Goal: Task Accomplishment & Management: Manage account settings

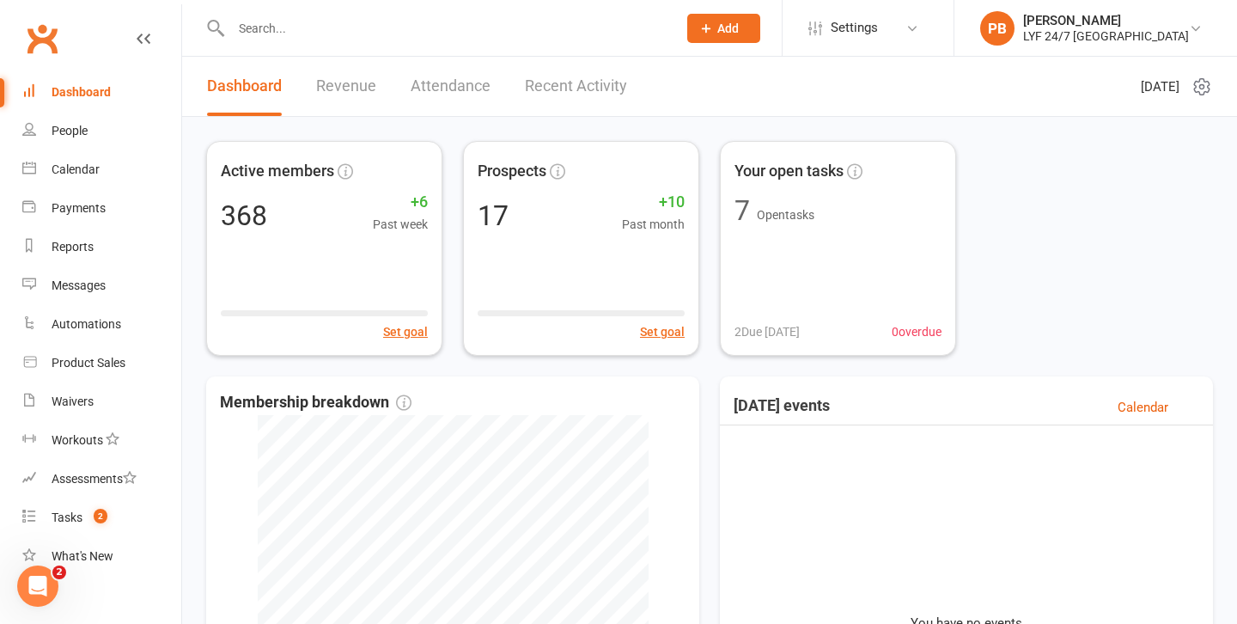
click at [490, 17] on input "text" at bounding box center [445, 28] width 439 height 24
paste input "Septmember 31-6 [DATE]-[DATE] [DATE]-[DATE] [DATE]-[DATE] Sept 28-4 Oct INCOMIN…"
type input "Septmember 31-6 [DATE]-[DATE] [DATE]-[DATE] [DATE]-[DATE] Sept 28-4 Oct INCOMIN…"
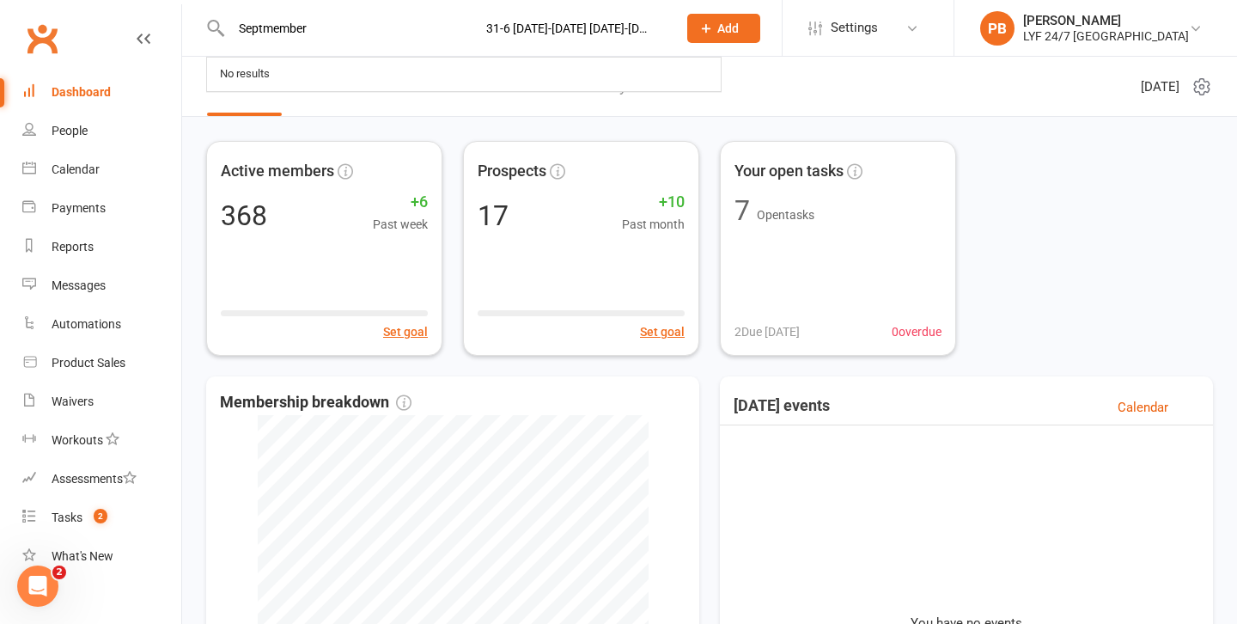
click at [1022, 181] on div "Active members 368 +6 Past week Set goal Prospects 17 +10 Past month Set goal Y…" at bounding box center [709, 248] width 1007 height 215
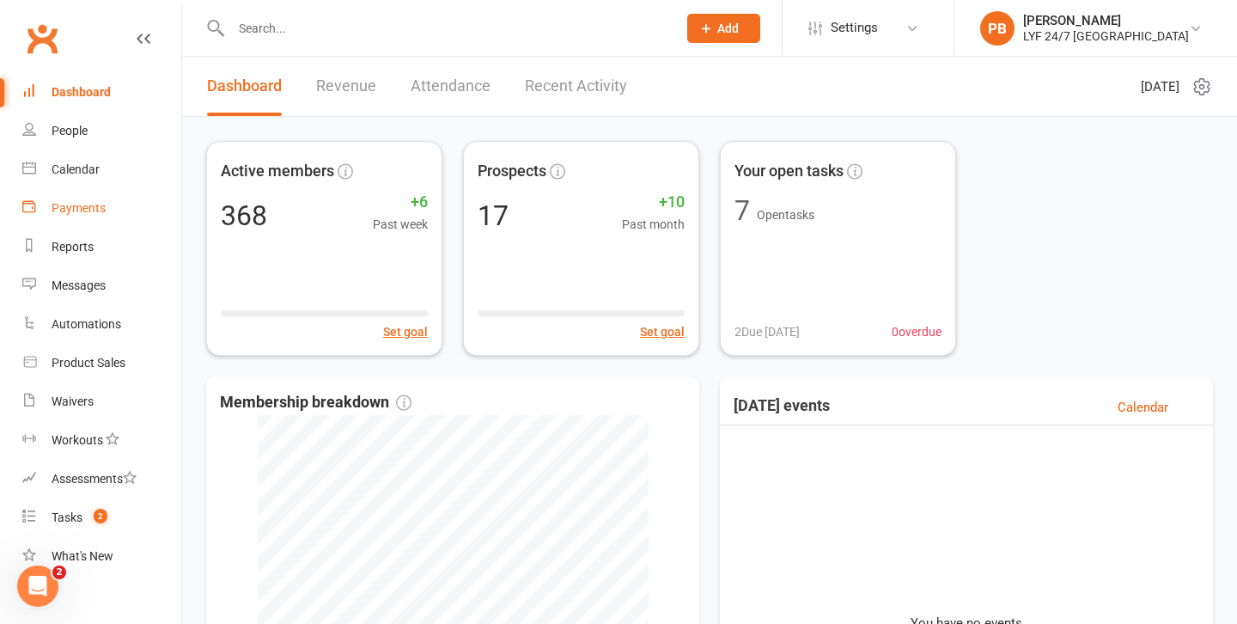
click at [103, 207] on div "Payments" at bounding box center [79, 208] width 54 height 14
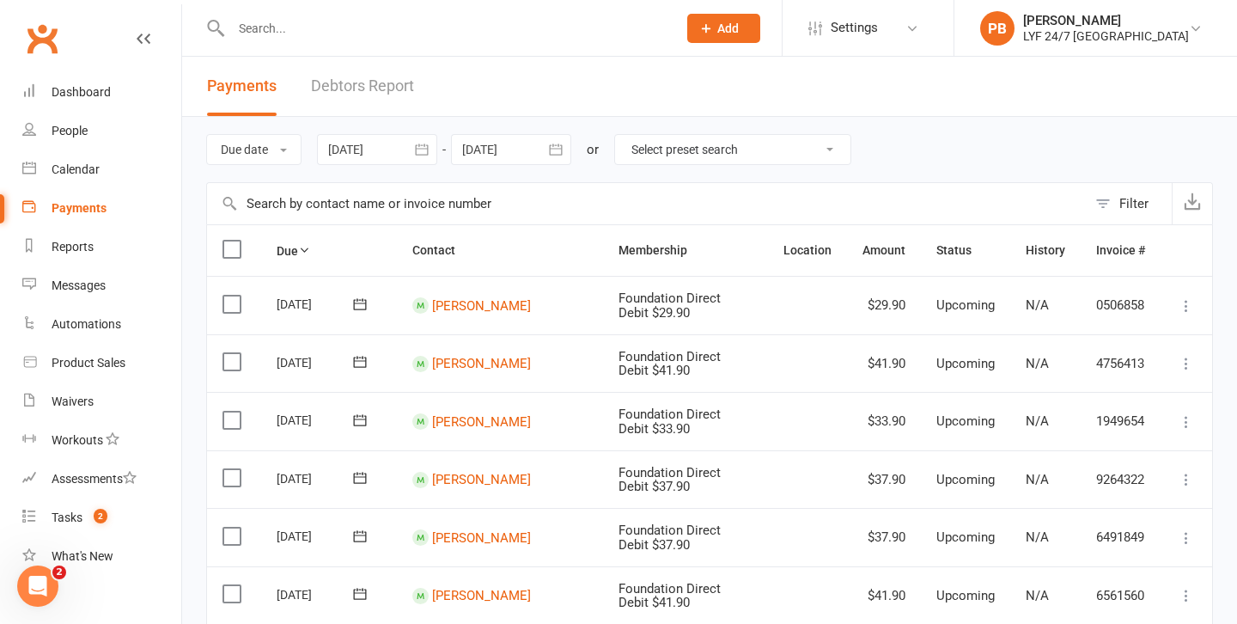
click at [378, 152] on div at bounding box center [377, 149] width 120 height 31
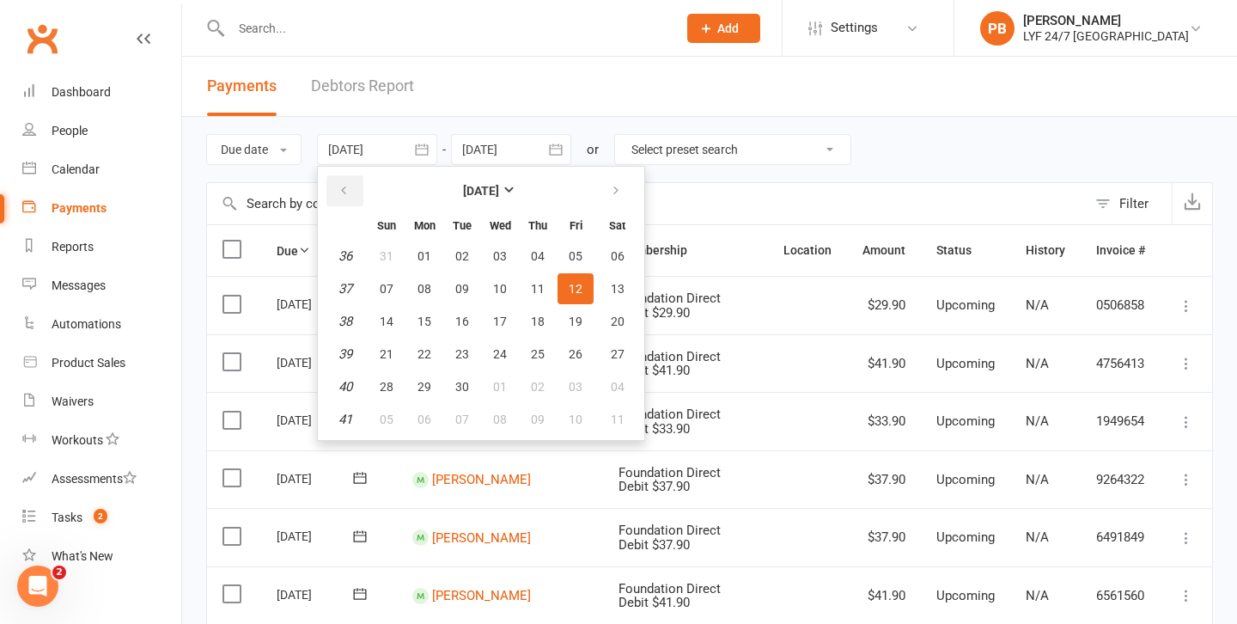
click at [344, 193] on icon "button" at bounding box center [344, 191] width 12 height 14
click at [617, 198] on icon "button" at bounding box center [616, 191] width 12 height 14
click at [624, 352] on span "27" at bounding box center [618, 354] width 14 height 14
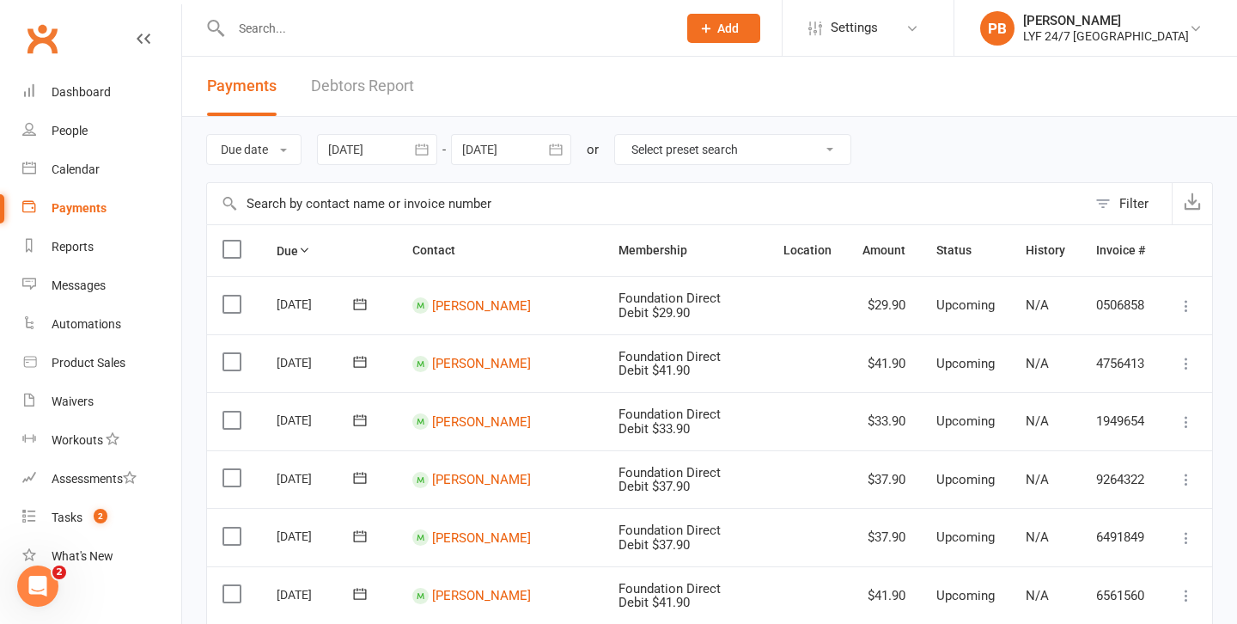
click at [376, 149] on div at bounding box center [377, 149] width 120 height 31
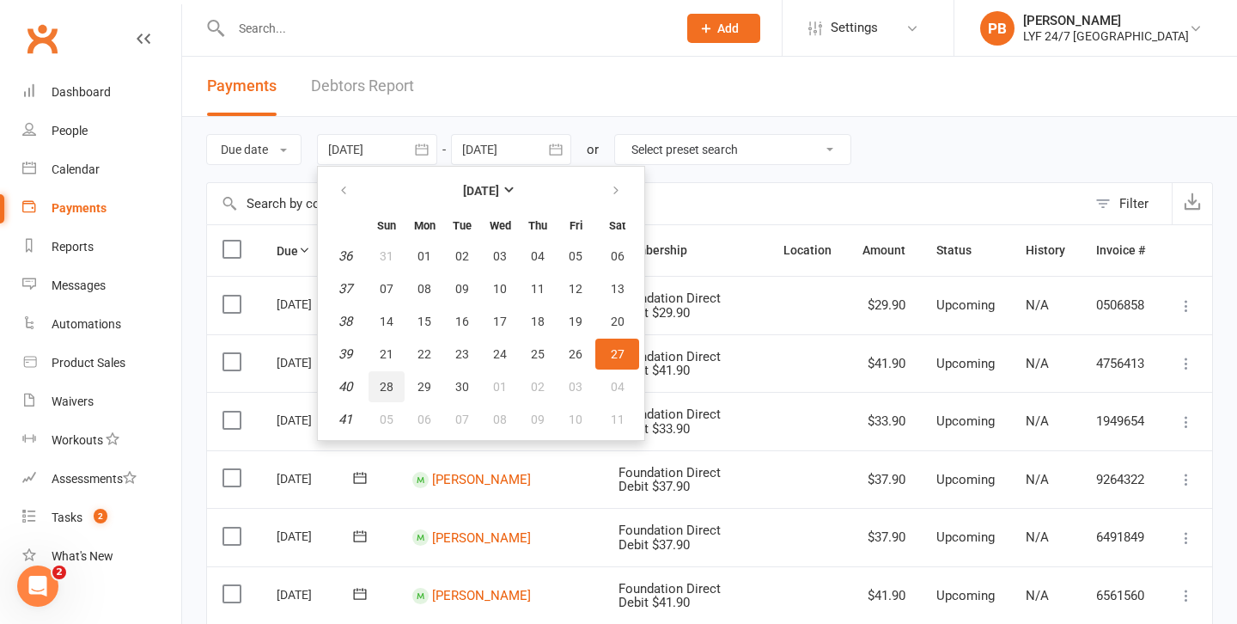
click at [389, 384] on span "28" at bounding box center [387, 387] width 14 height 14
type input "[DATE]"
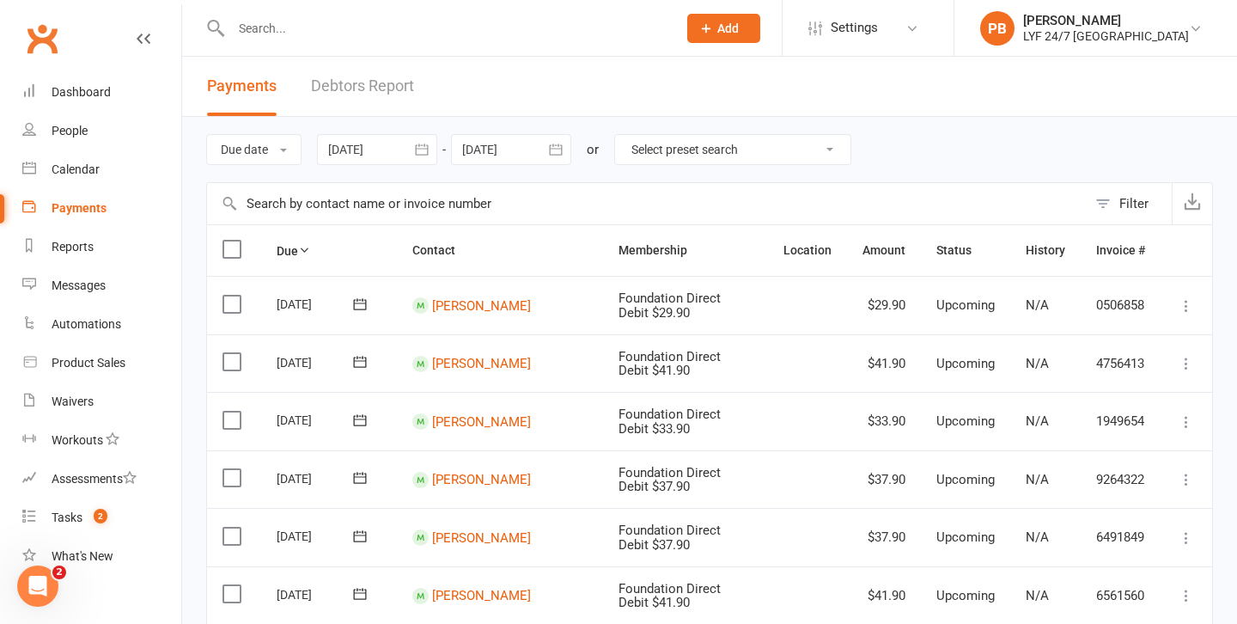
click at [491, 148] on div at bounding box center [511, 149] width 120 height 31
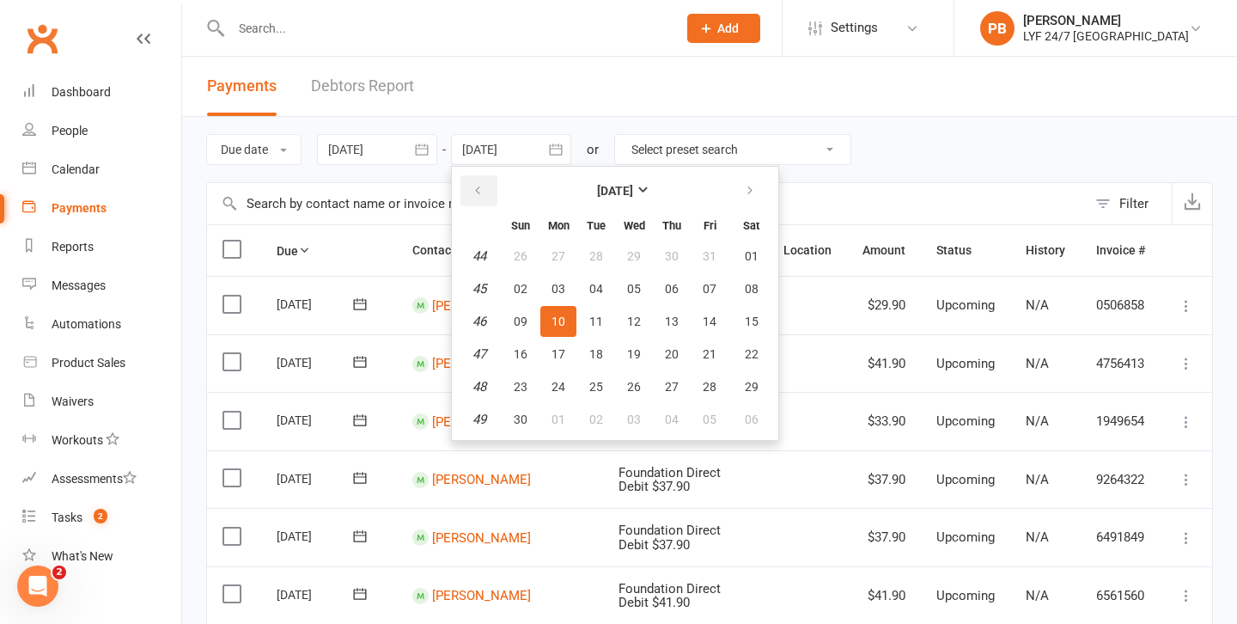
click at [475, 179] on button "button" at bounding box center [478, 190] width 37 height 31
click at [765, 263] on button "04" at bounding box center [751, 256] width 44 height 31
type input "[DATE]"
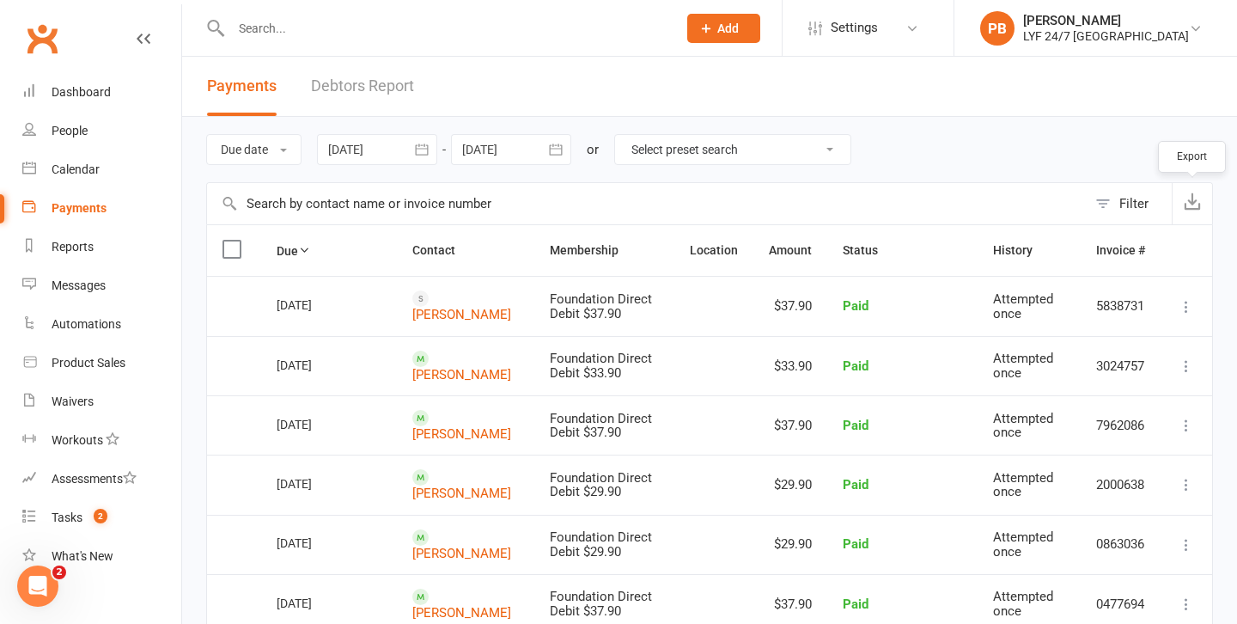
click at [1190, 202] on icon "button" at bounding box center [1192, 200] width 17 height 17
click at [381, 156] on div at bounding box center [377, 149] width 120 height 31
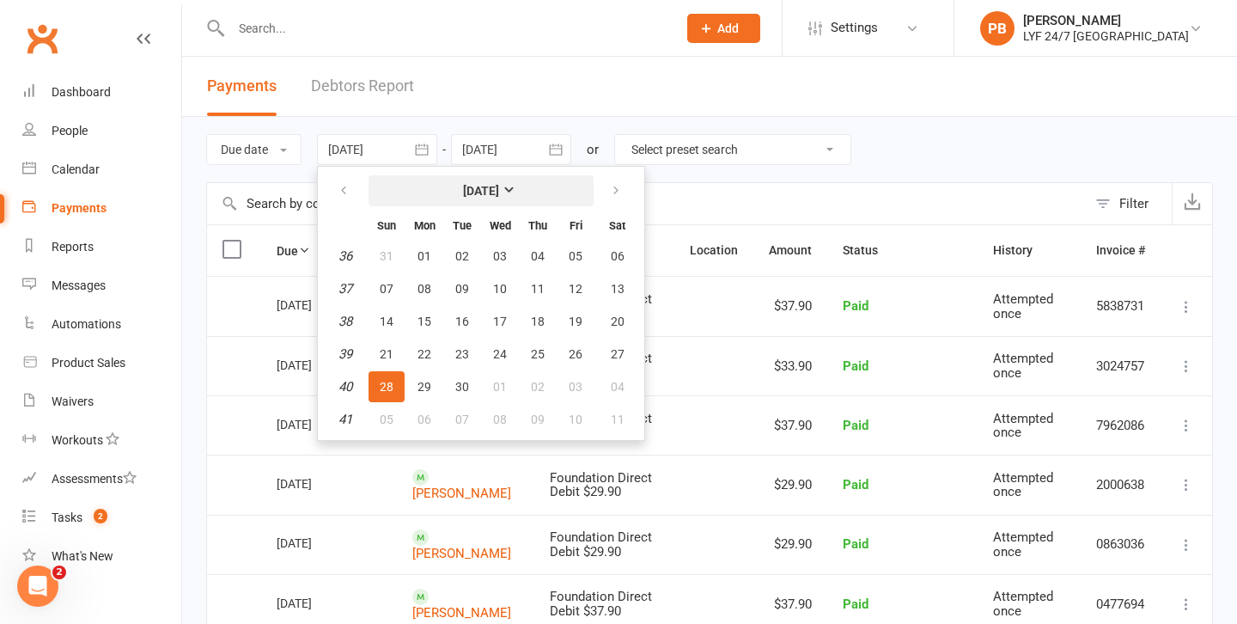
click at [499, 189] on strong "[DATE]" at bounding box center [481, 191] width 36 height 14
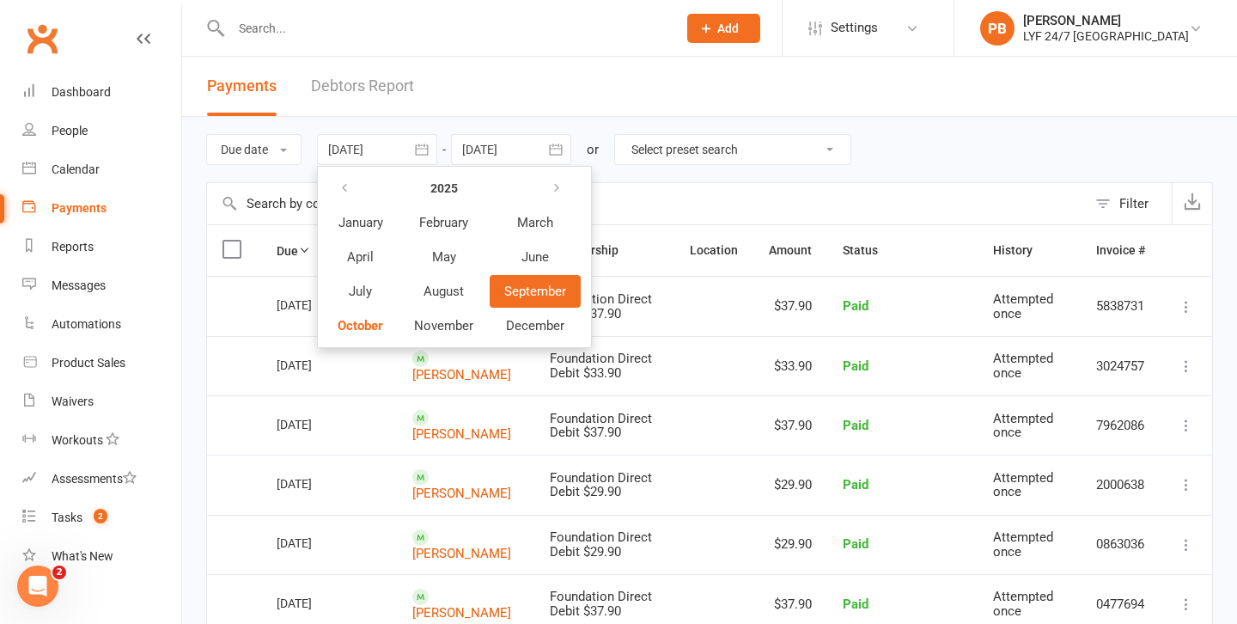
click at [545, 290] on span "September" at bounding box center [535, 290] width 62 height 15
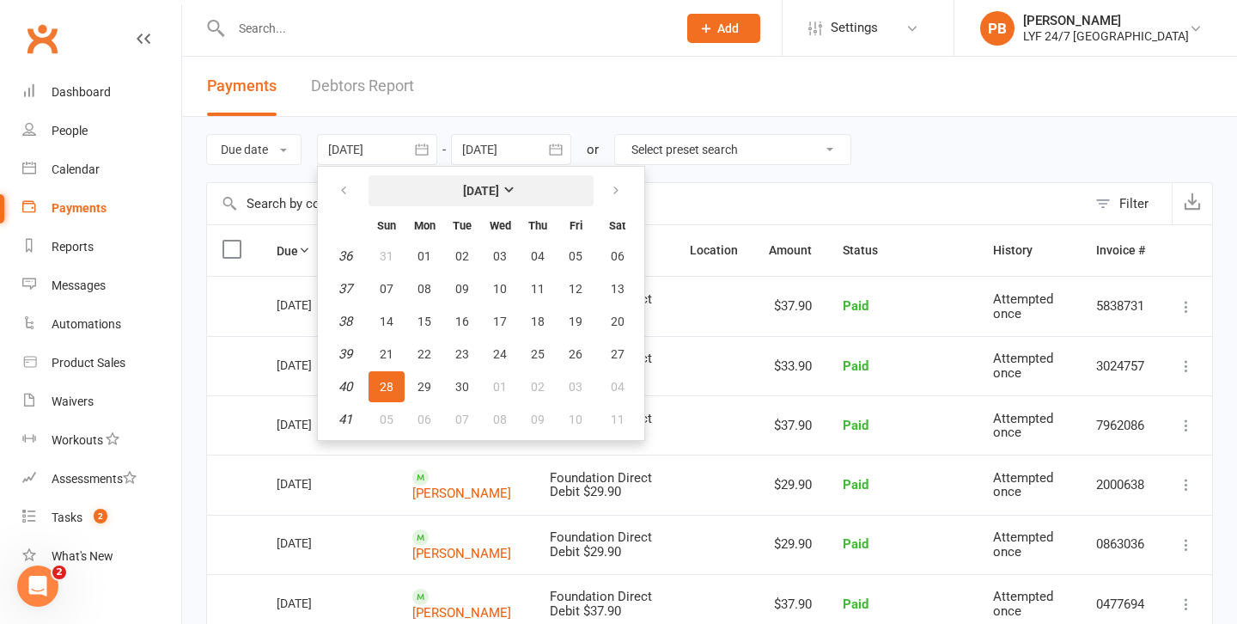
click at [499, 190] on strong "[DATE]" at bounding box center [481, 191] width 36 height 14
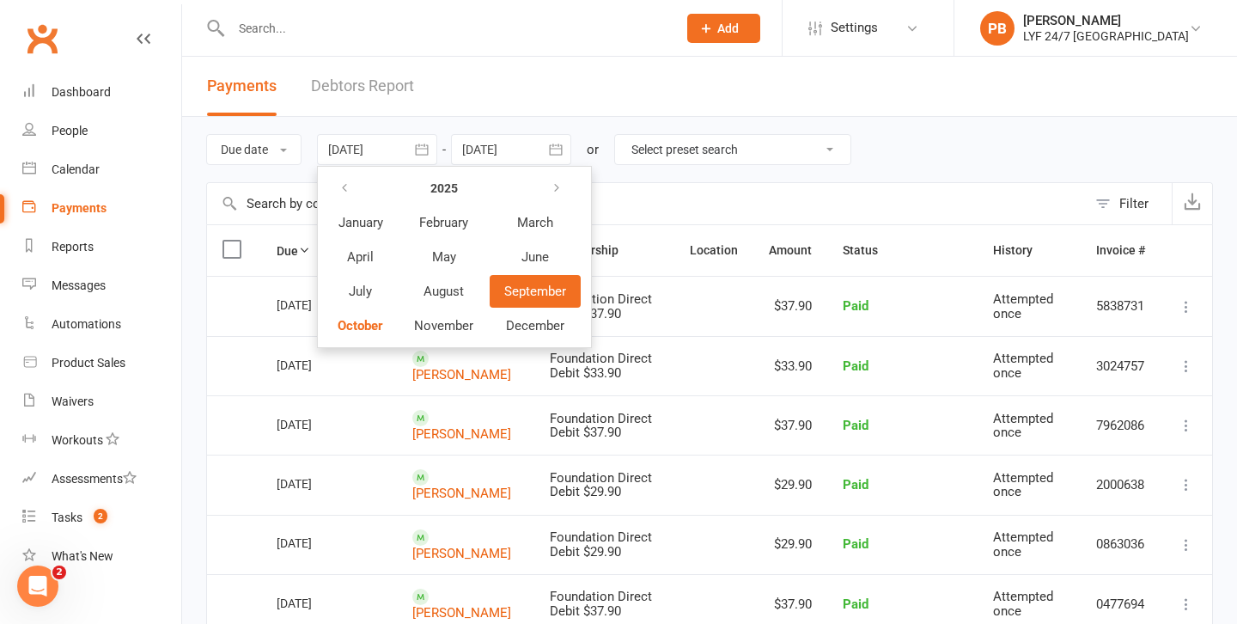
click at [379, 308] on table "[DATE] February March April May June July August September October November Dec…" at bounding box center [451, 257] width 261 height 174
click at [373, 325] on span "October" at bounding box center [361, 325] width 46 height 15
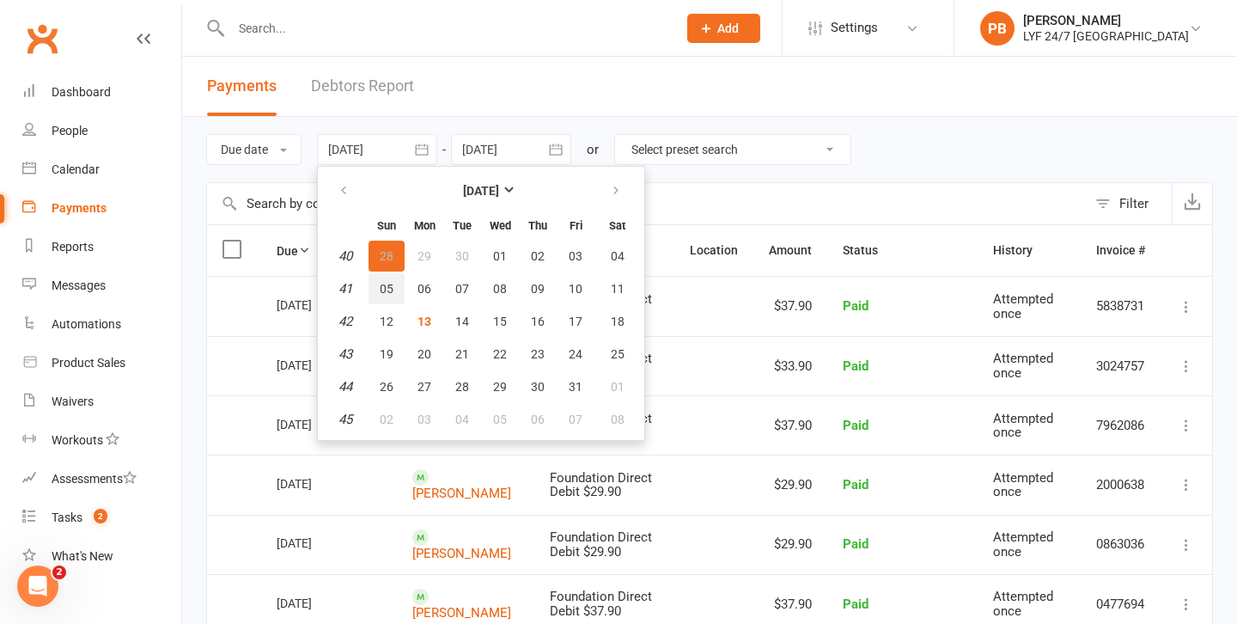
click at [392, 291] on span "05" at bounding box center [387, 289] width 14 height 14
type input "[DATE]"
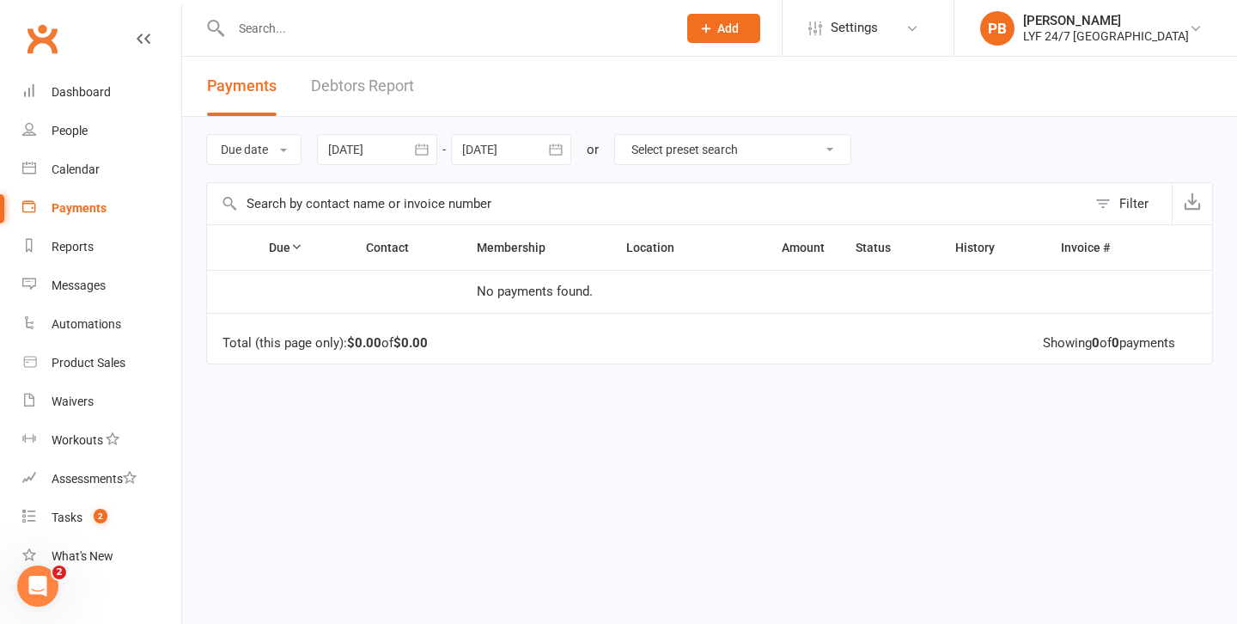
click at [503, 156] on div at bounding box center [511, 149] width 120 height 31
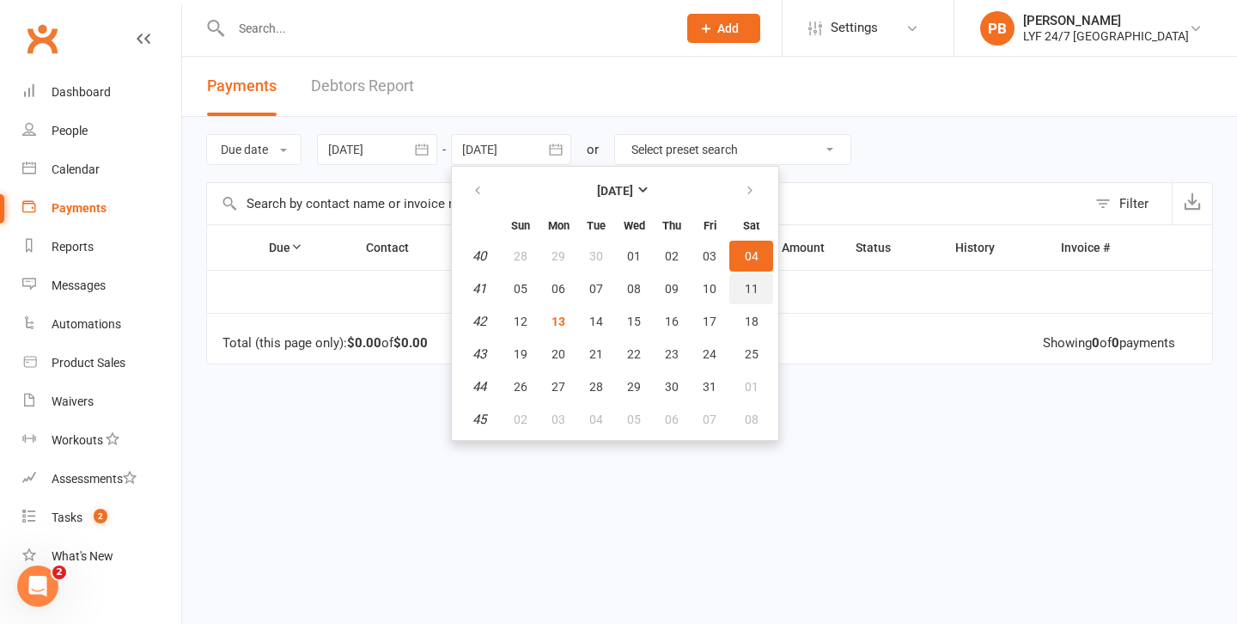
click at [758, 289] on span "11" at bounding box center [752, 289] width 14 height 14
type input "[DATE]"
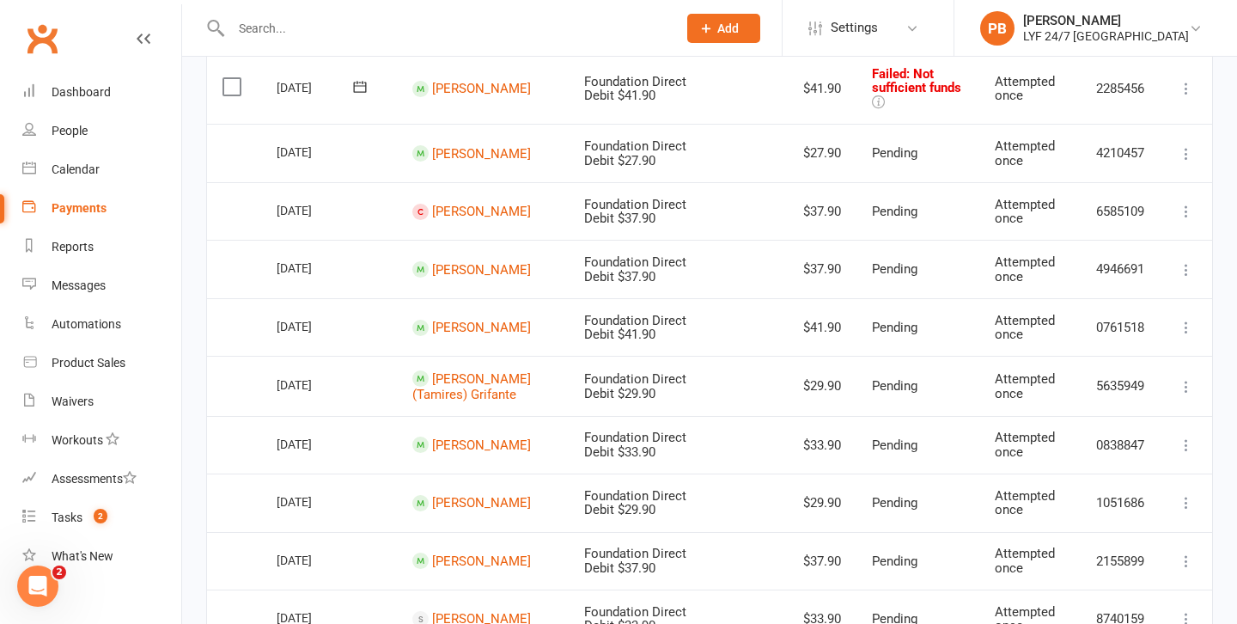
scroll to position [289, 0]
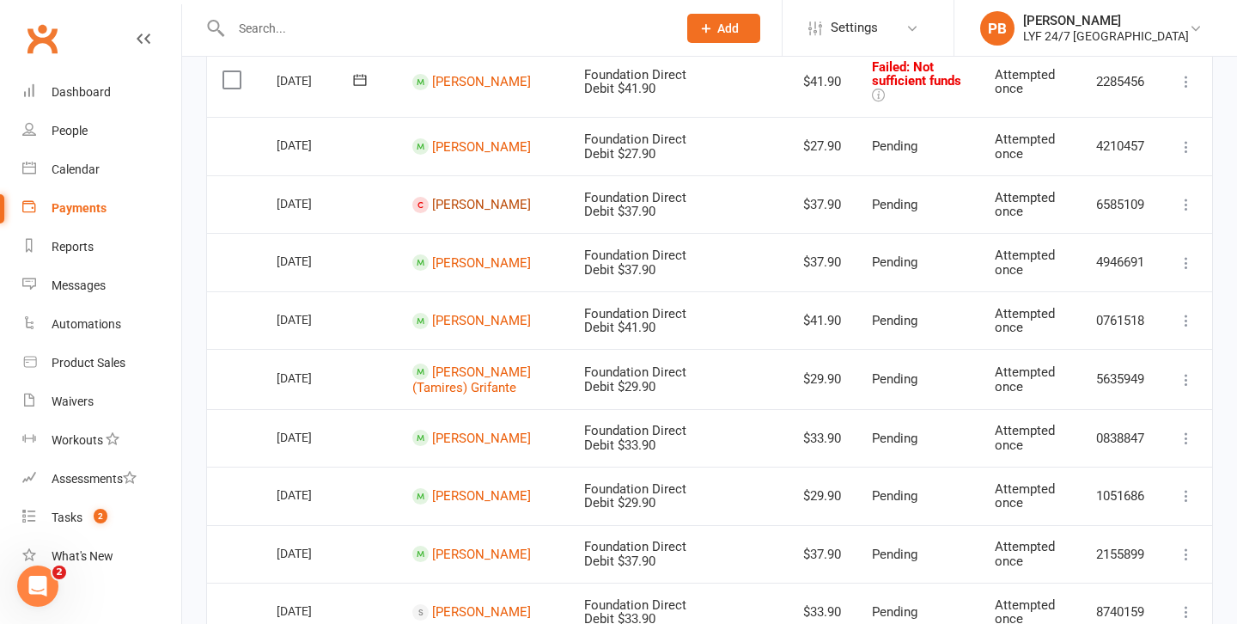
click at [464, 197] on link "[PERSON_NAME]" at bounding box center [481, 204] width 99 height 15
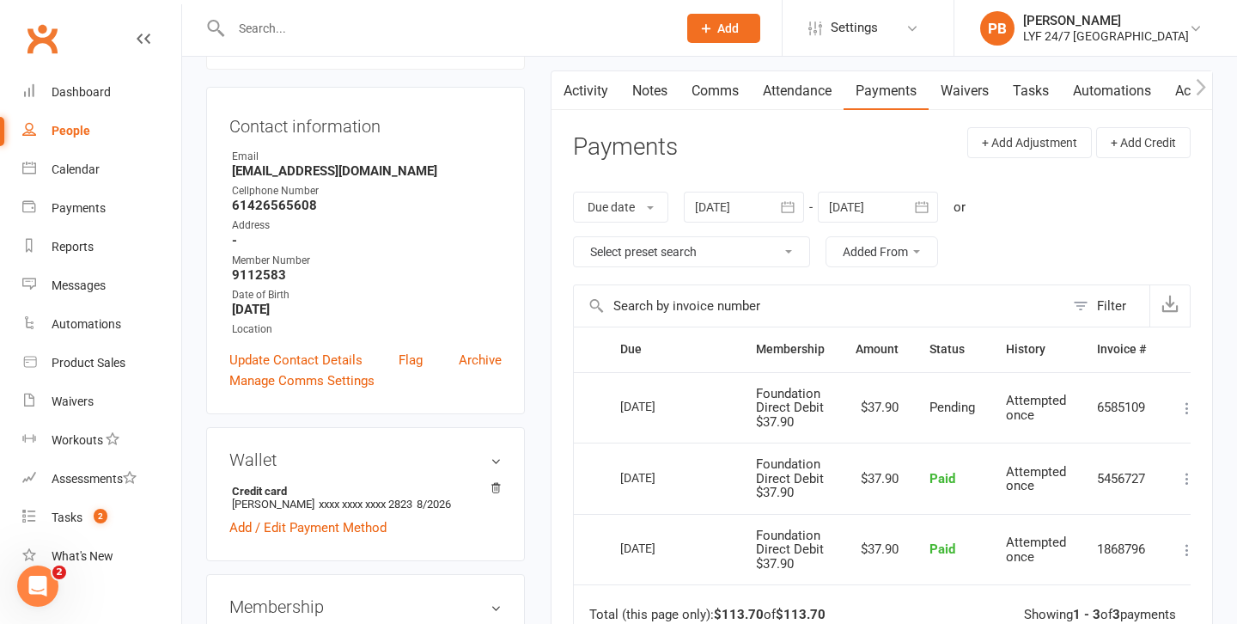
scroll to position [137, 0]
